Goal: Transaction & Acquisition: Purchase product/service

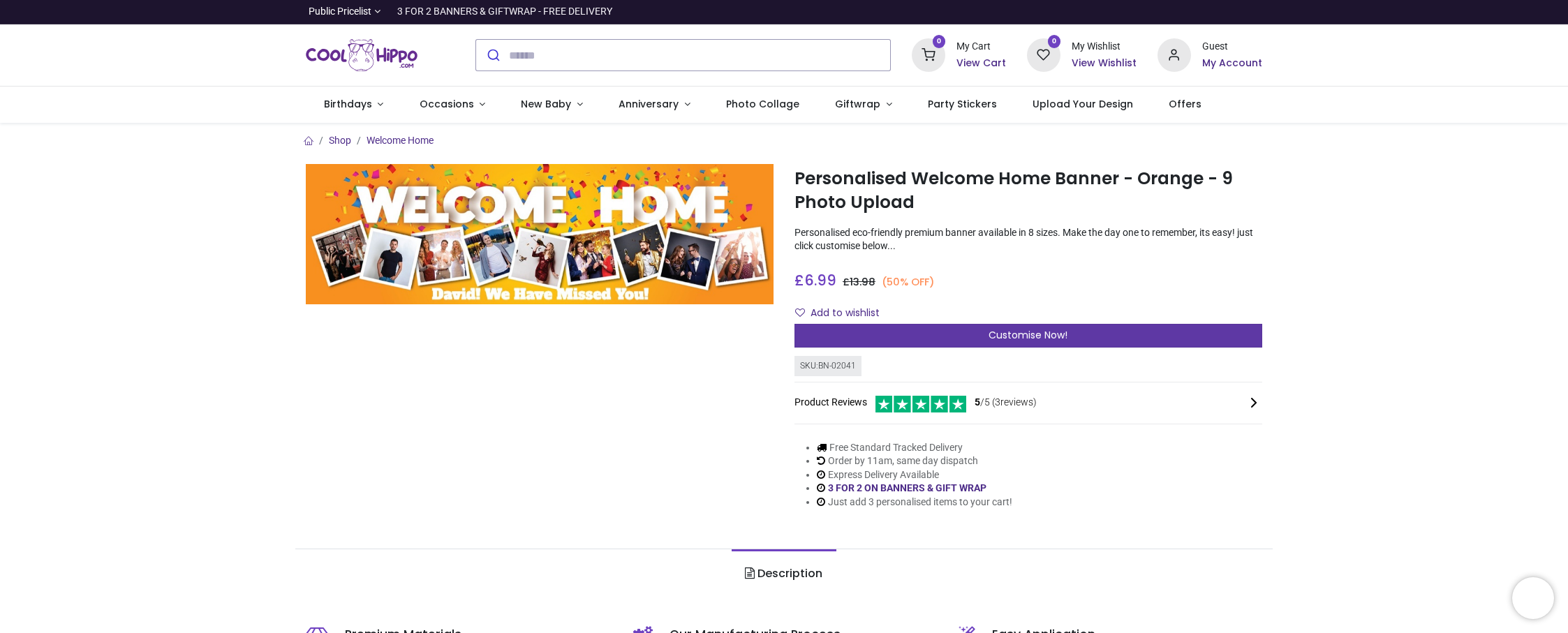
click at [1032, 332] on span "Customise Now!" at bounding box center [1028, 334] width 79 height 14
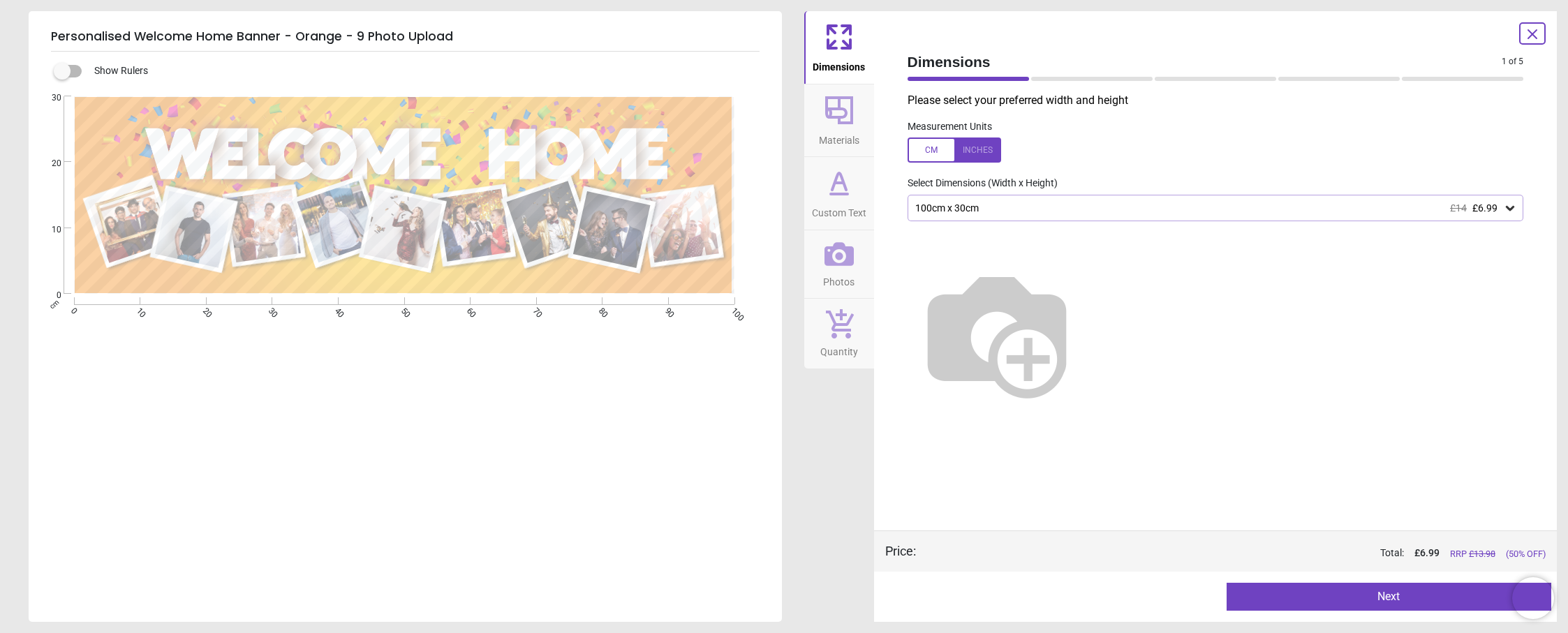
click at [846, 264] on icon at bounding box center [839, 254] width 29 height 23
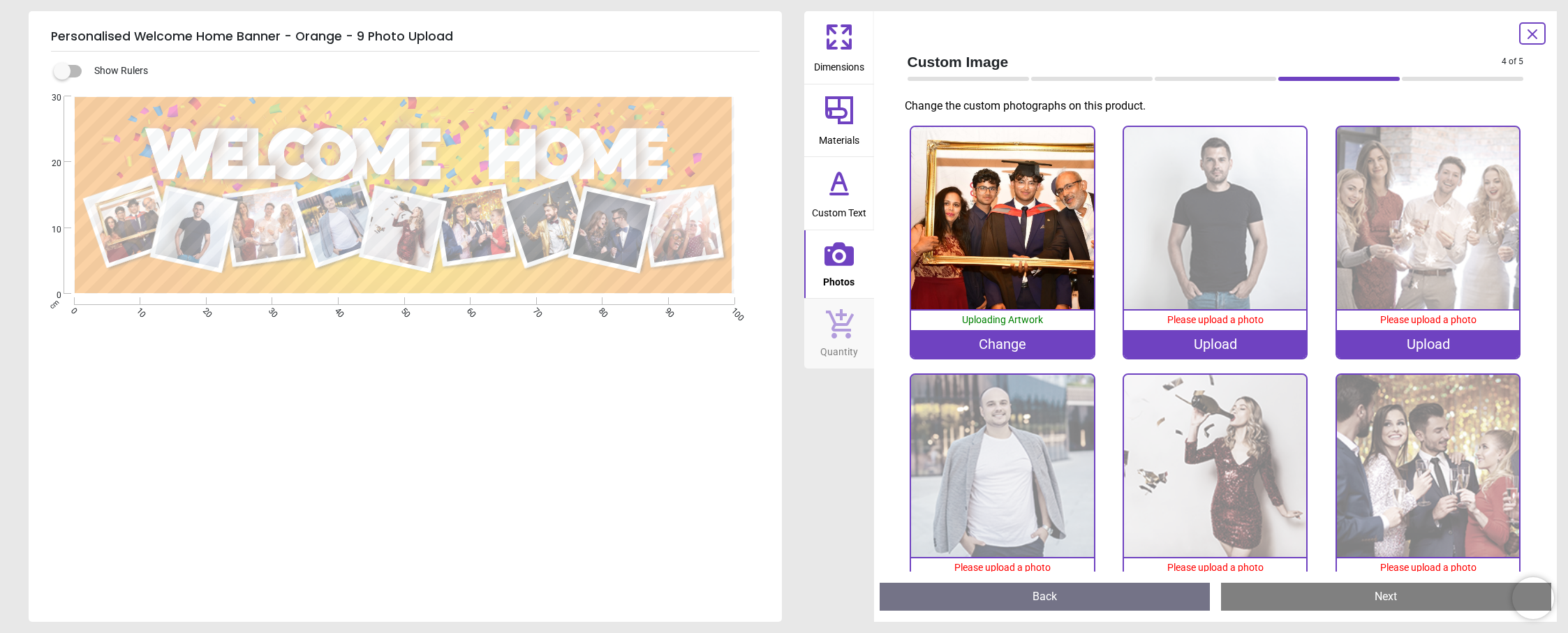
click at [1215, 336] on div "Upload" at bounding box center [1216, 344] width 183 height 28
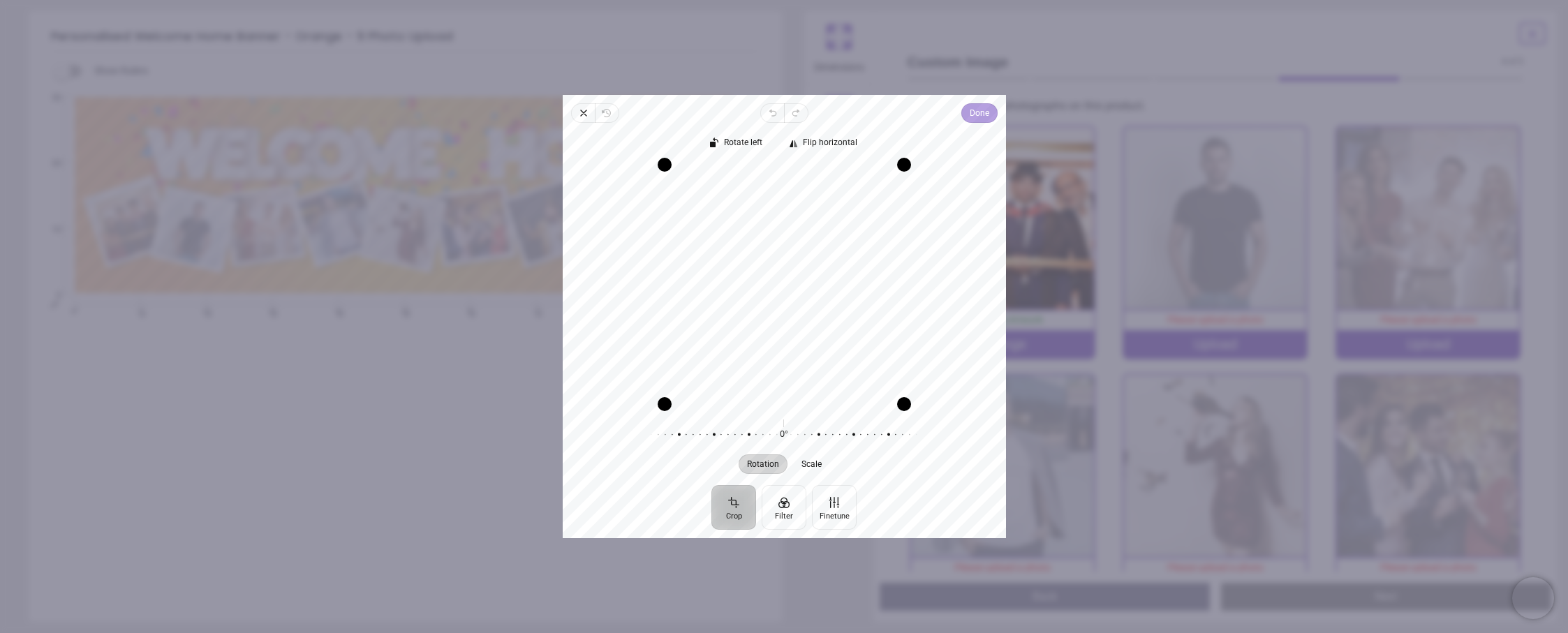
click at [979, 115] on span "Done" at bounding box center [979, 113] width 19 height 17
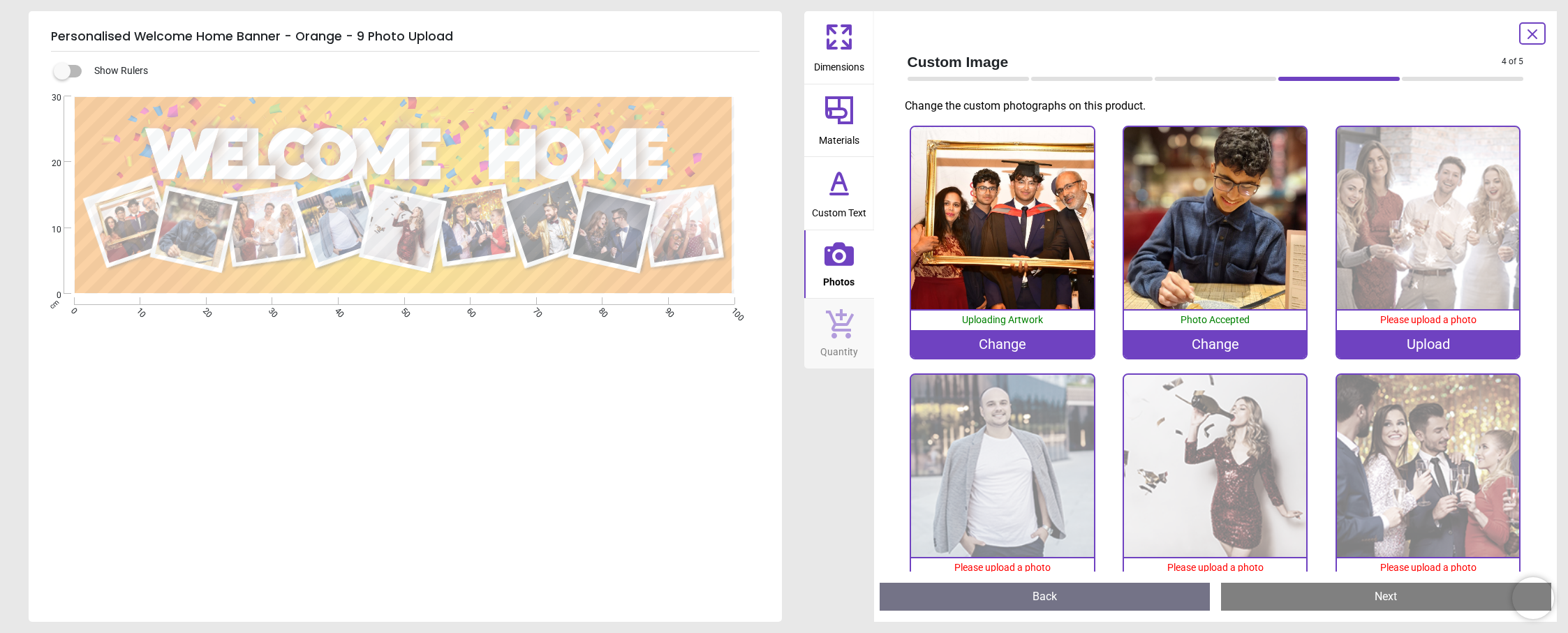
click at [1427, 346] on div "Upload" at bounding box center [1428, 344] width 183 height 28
click at [1423, 347] on div "Upload" at bounding box center [1428, 344] width 183 height 28
click at [1422, 217] on img at bounding box center [1428, 218] width 183 height 182
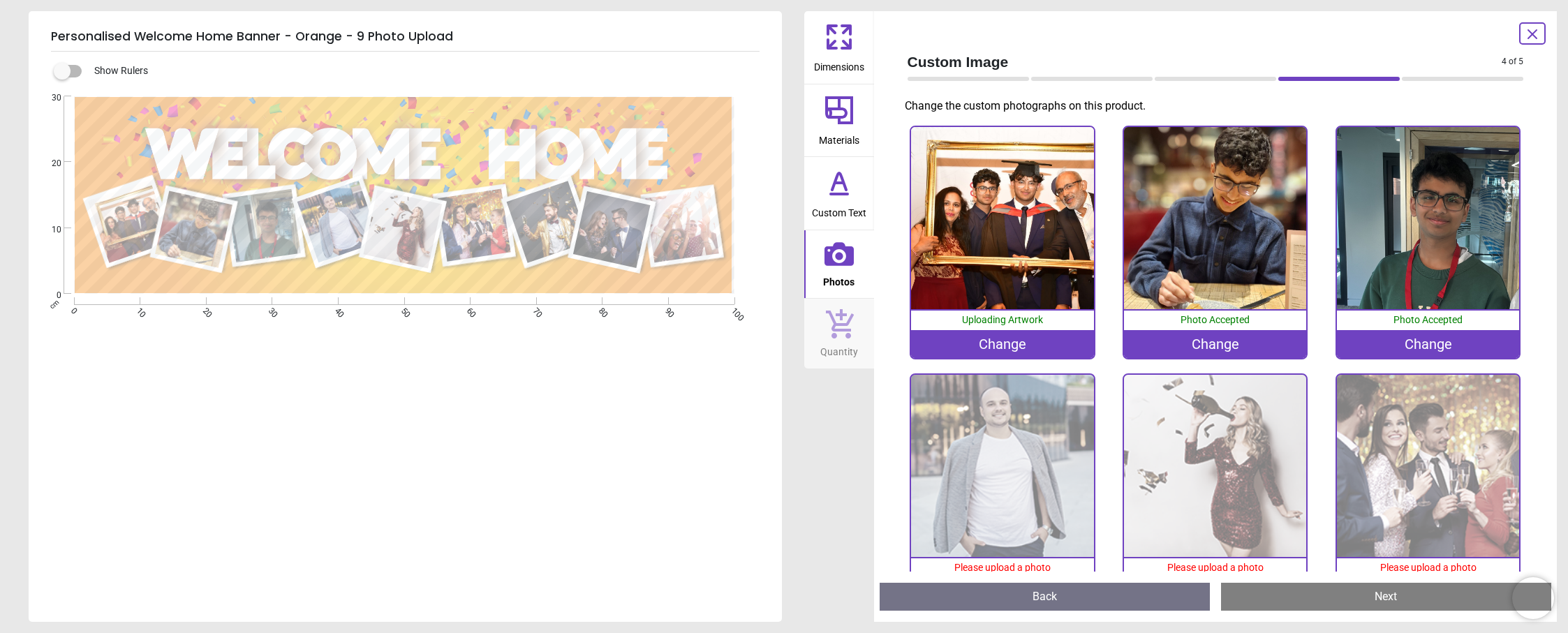
scroll to position [140, 0]
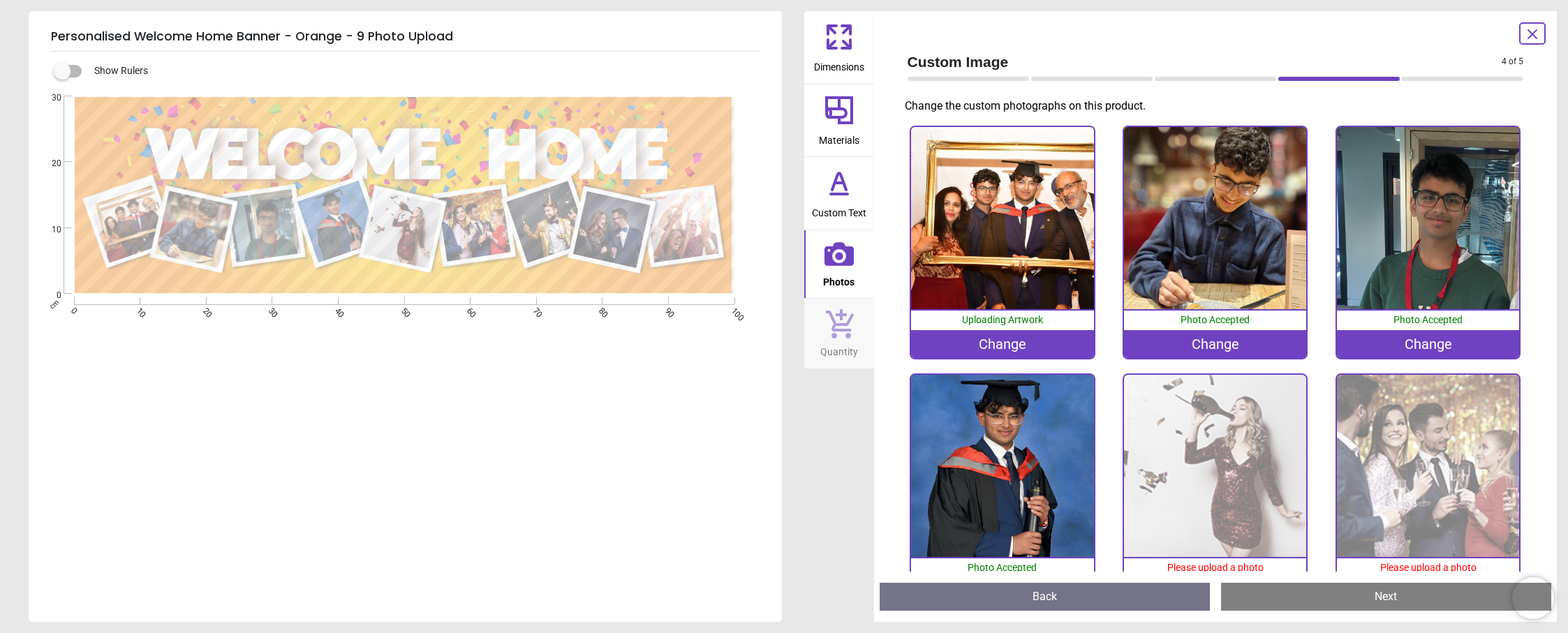
scroll to position [140, 0]
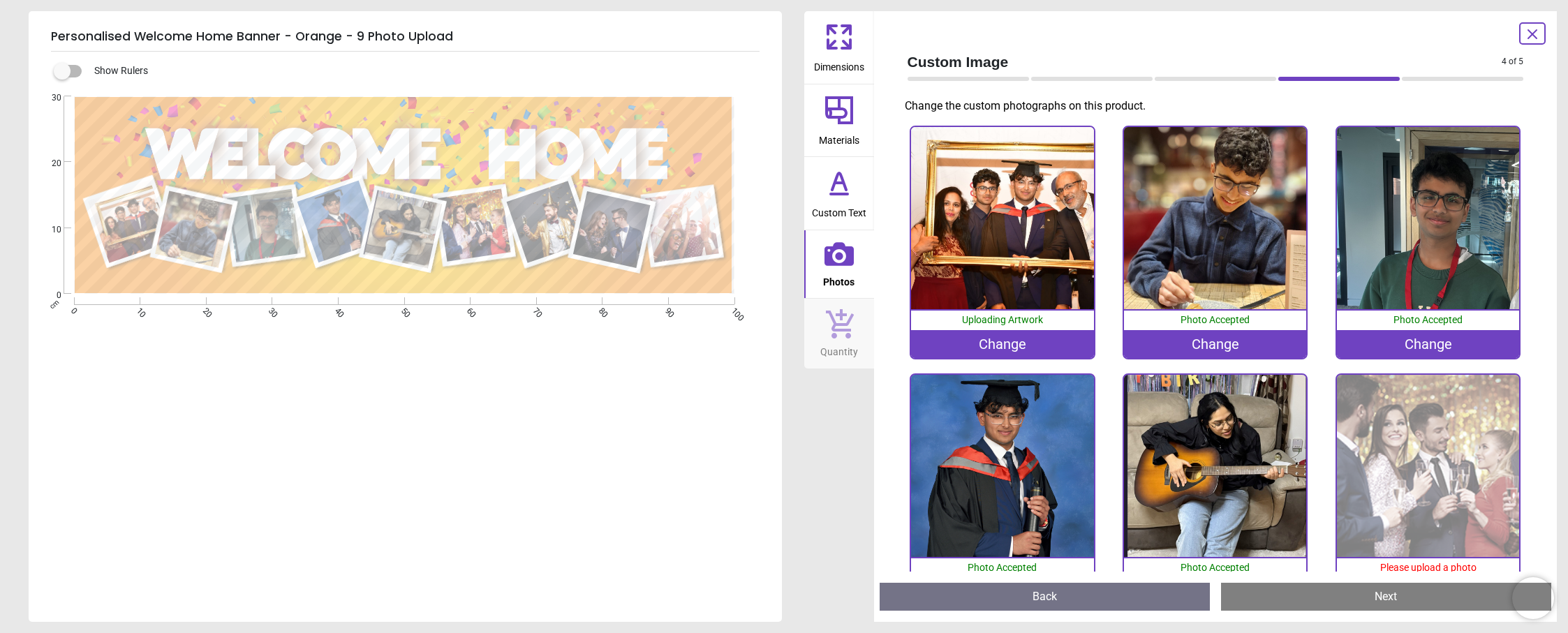
scroll to position [209, 0]
